Goal: Transaction & Acquisition: Download file/media

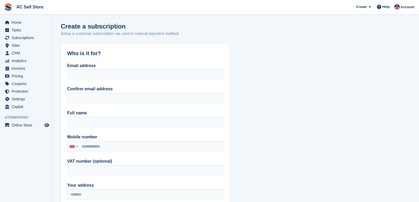
scroll to position [26, 0]
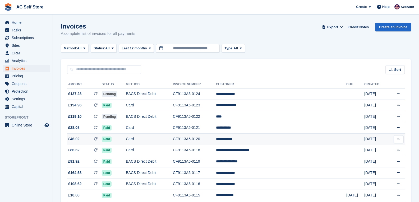
click at [401, 137] on button at bounding box center [399, 139] width 10 height 8
click at [364, 147] on p "Download PDF" at bounding box center [378, 149] width 46 height 7
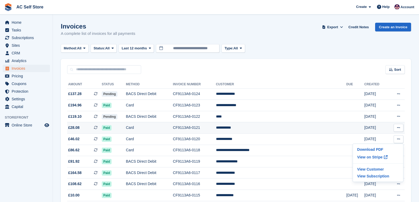
click at [400, 129] on icon at bounding box center [398, 127] width 3 height 3
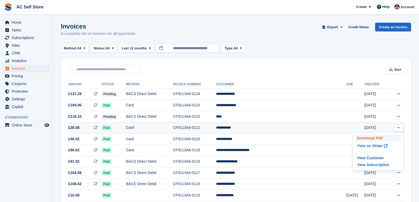
click at [376, 138] on p "Download PDF" at bounding box center [378, 138] width 46 height 7
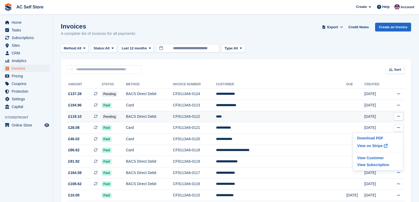
click at [396, 115] on button at bounding box center [399, 117] width 10 height 8
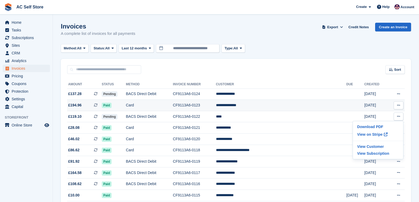
click at [398, 103] on button at bounding box center [399, 106] width 10 height 8
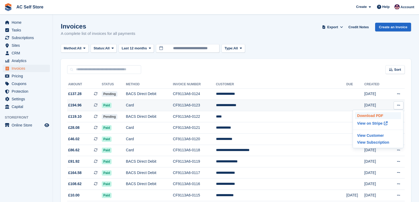
click at [381, 114] on p "Download PDF" at bounding box center [378, 115] width 46 height 7
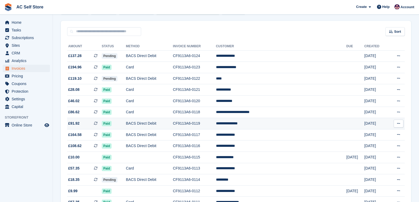
scroll to position [26, 0]
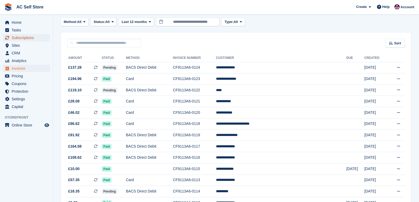
click at [32, 38] on span "Subscriptions" at bounding box center [28, 37] width 32 height 7
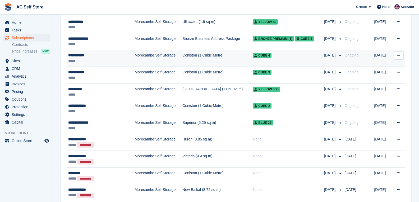
scroll to position [661, 0]
